Goal: Information Seeking & Learning: Understand process/instructions

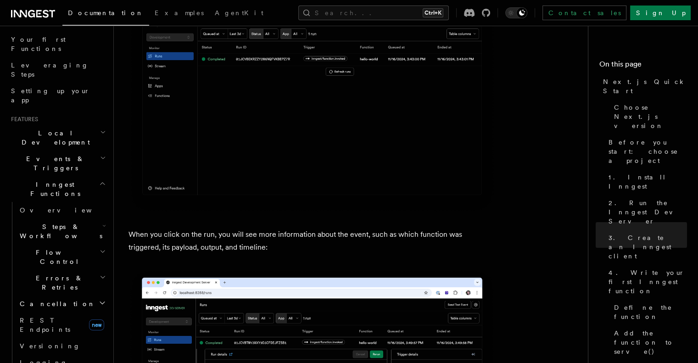
scroll to position [3216, 0]
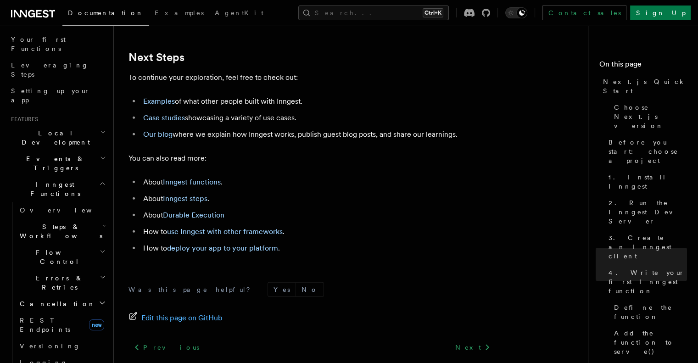
scroll to position [5762, 0]
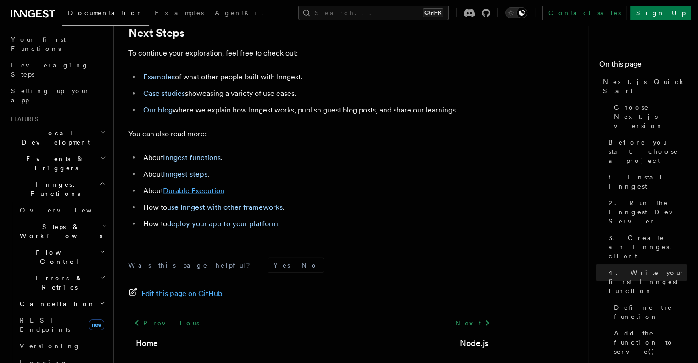
click at [213, 195] on link "Durable Execution" at bounding box center [194, 190] width 62 height 9
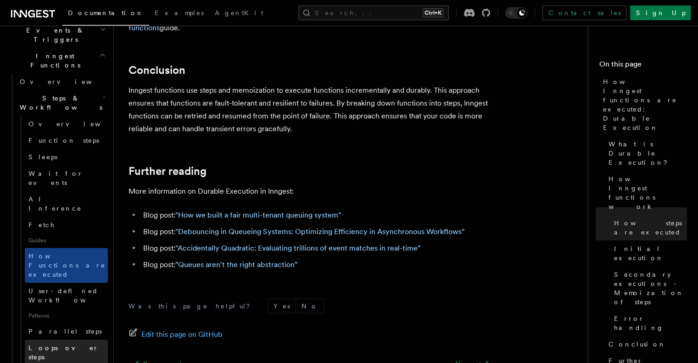
scroll to position [247, 0]
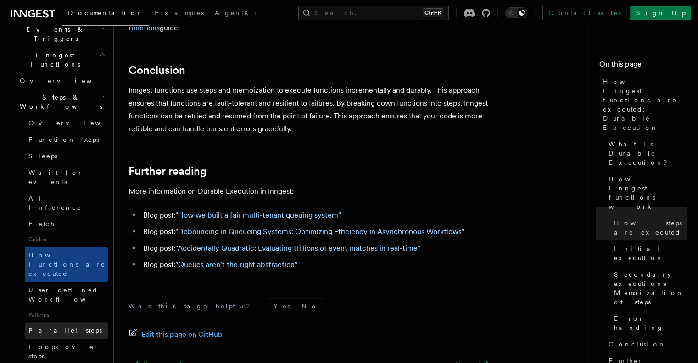
click at [65, 327] on span "Parallel steps" at bounding box center [64, 330] width 73 height 7
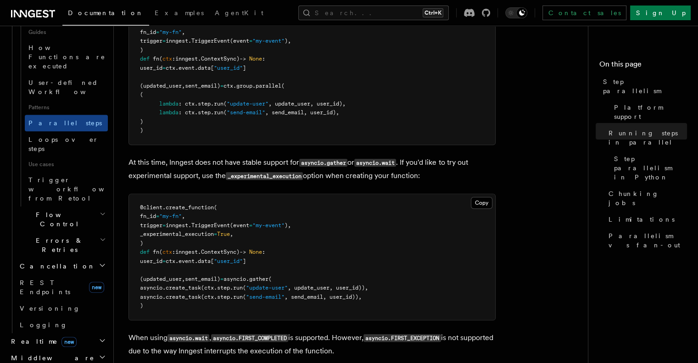
scroll to position [456, 0]
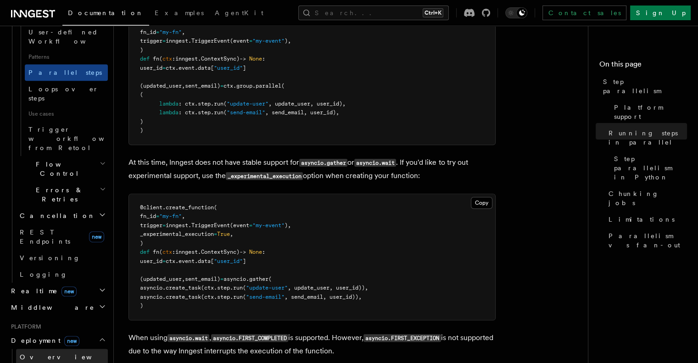
click at [49, 349] on link "Overview" at bounding box center [62, 357] width 92 height 17
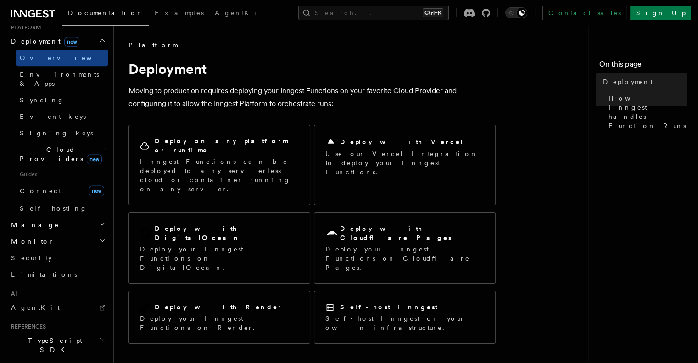
scroll to position [538, 0]
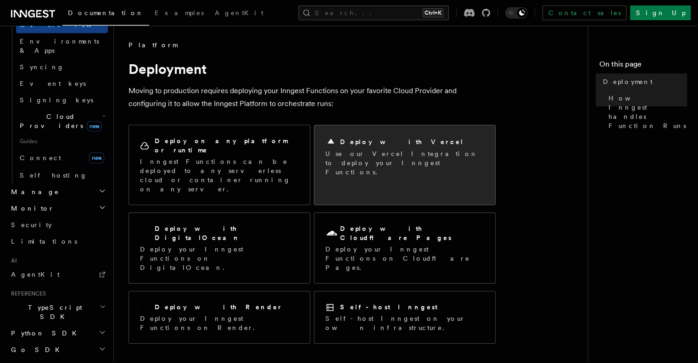
click at [369, 139] on h2 "Deploy with Vercel" at bounding box center [402, 141] width 124 height 9
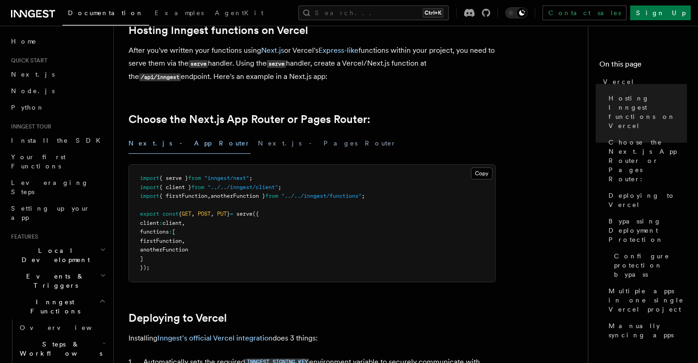
scroll to position [161, 0]
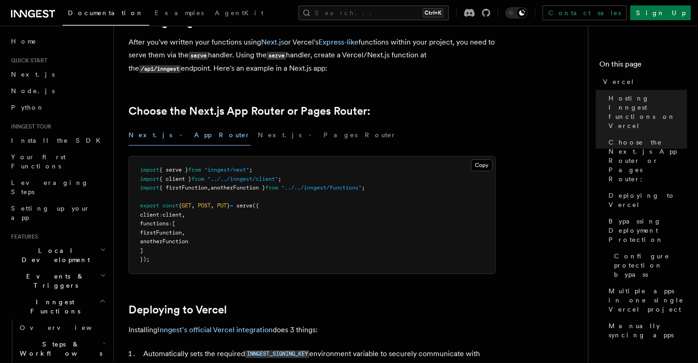
drag, startPoint x: 0, startPoint y: 0, endPoint x: 309, endPoint y: 235, distance: 388.1
drag, startPoint x: 309, startPoint y: 235, endPoint x: 196, endPoint y: 289, distance: 125.3
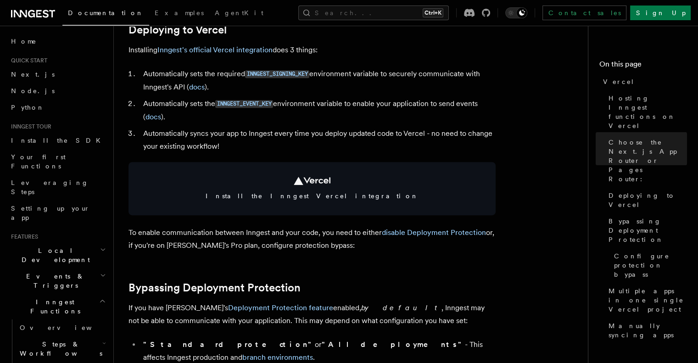
scroll to position [442, 0]
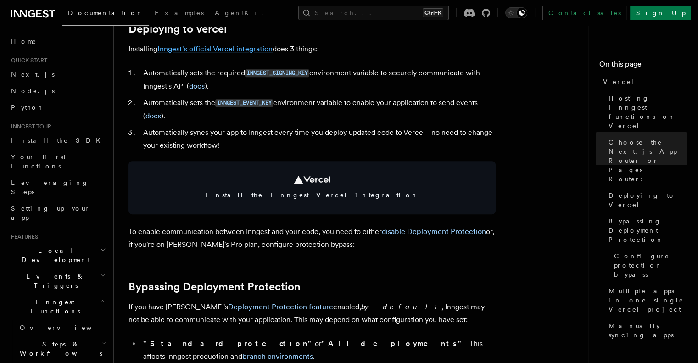
click at [222, 46] on link "Inngest's official Vercel integration" at bounding box center [215, 49] width 115 height 9
